Goal: Task Accomplishment & Management: Manage account settings

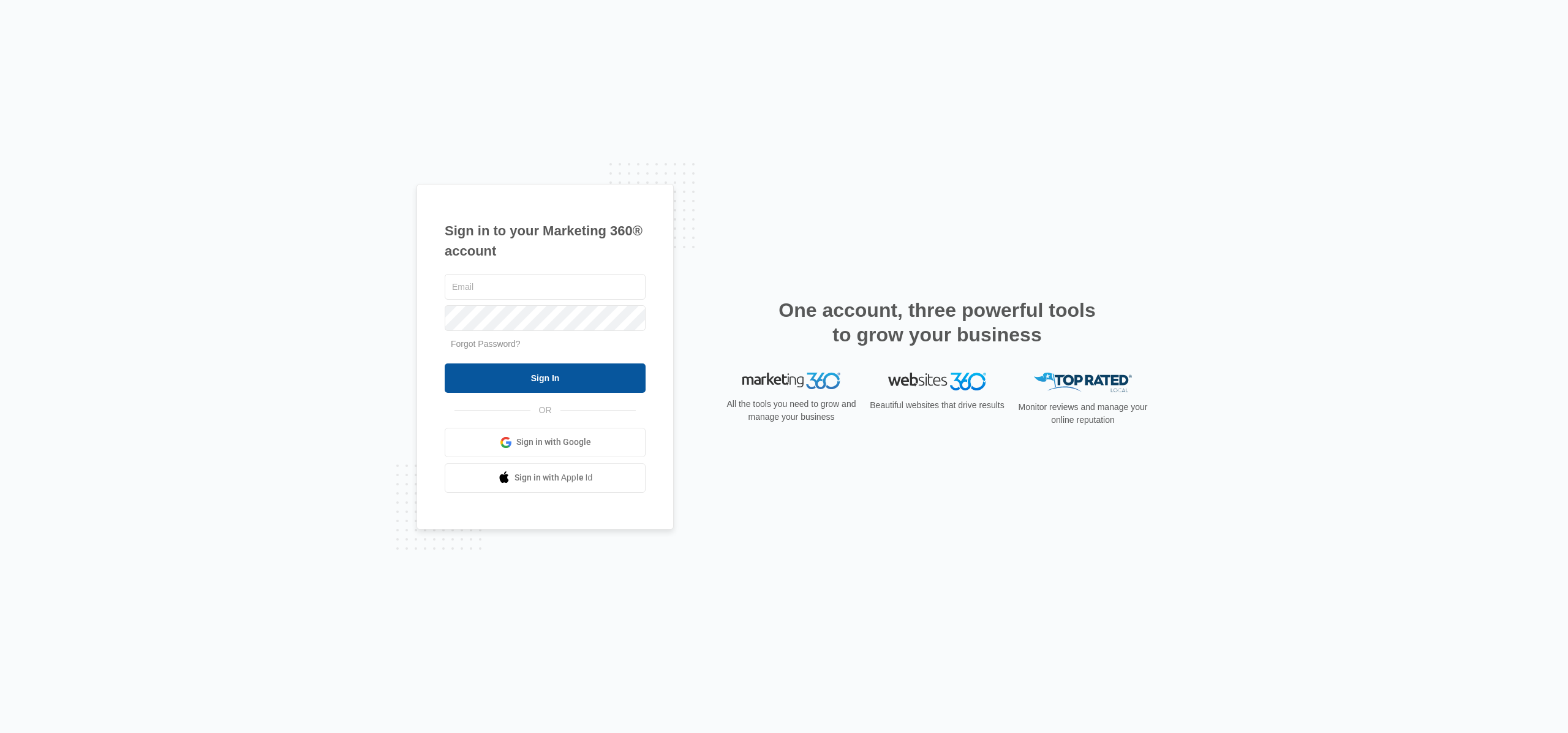
type input "devon@randyrosstennis.com"
click at [546, 385] on input "Sign In" at bounding box center [545, 378] width 200 height 29
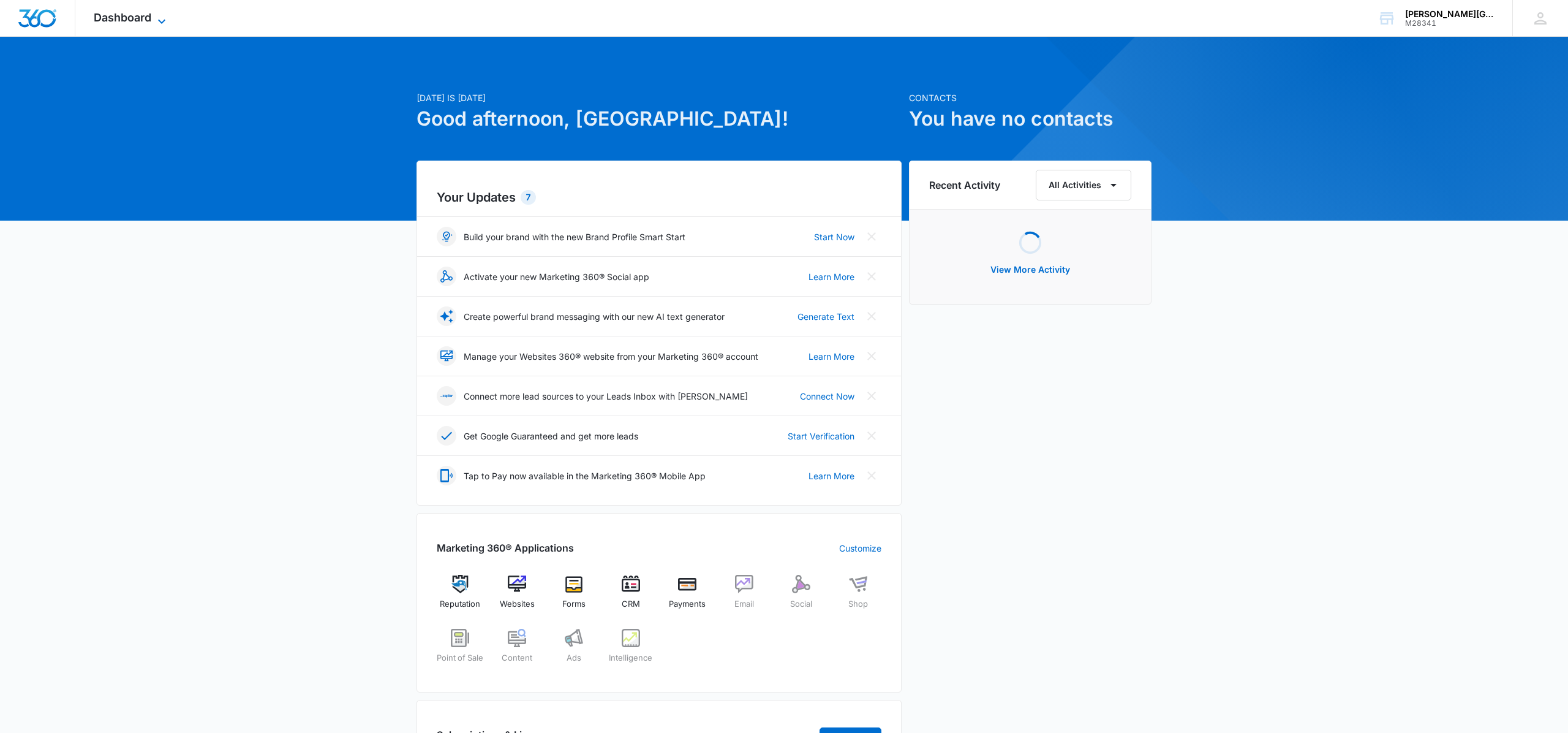
click at [155, 23] on icon at bounding box center [162, 22] width 15 height 15
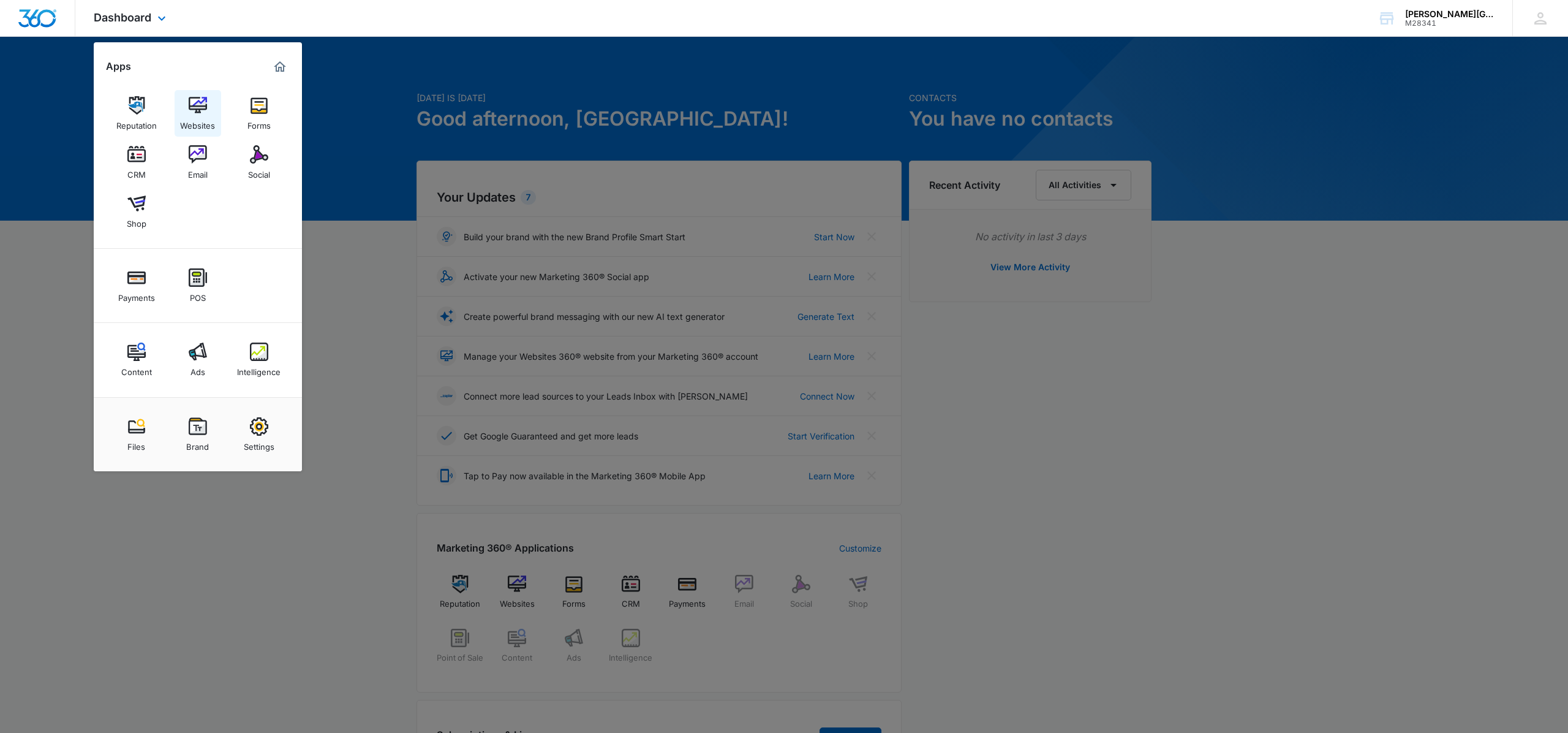
click at [195, 111] on img at bounding box center [198, 105] width 18 height 18
